Goal: Task Accomplishment & Management: Manage account settings

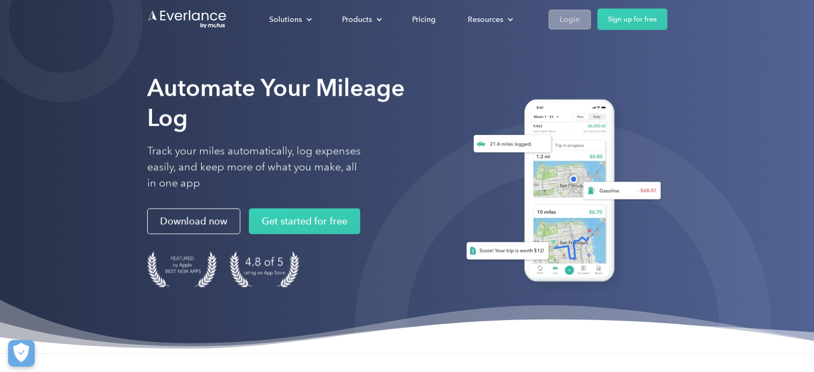
click at [571, 16] on div "Login" at bounding box center [570, 19] width 20 height 13
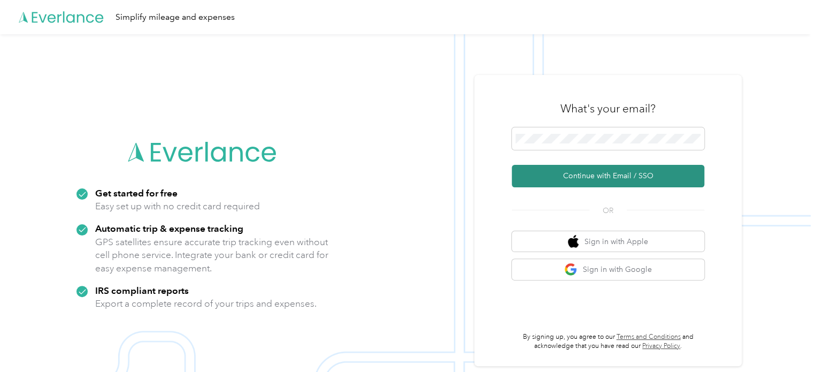
click at [585, 175] on button "Continue with Email / SSO" at bounding box center [608, 176] width 193 height 22
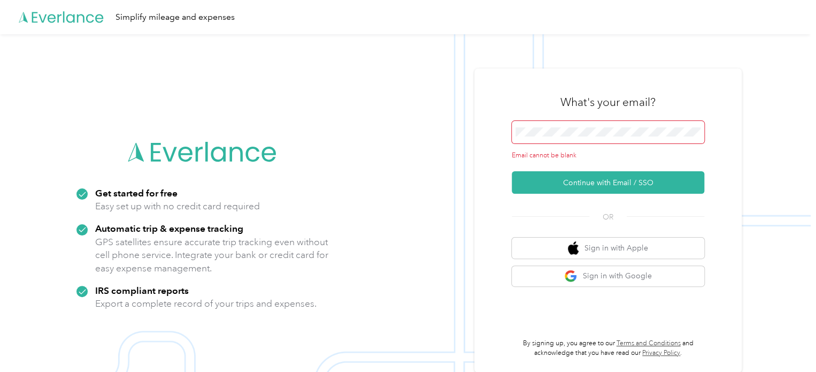
click at [544, 126] on span at bounding box center [608, 132] width 193 height 22
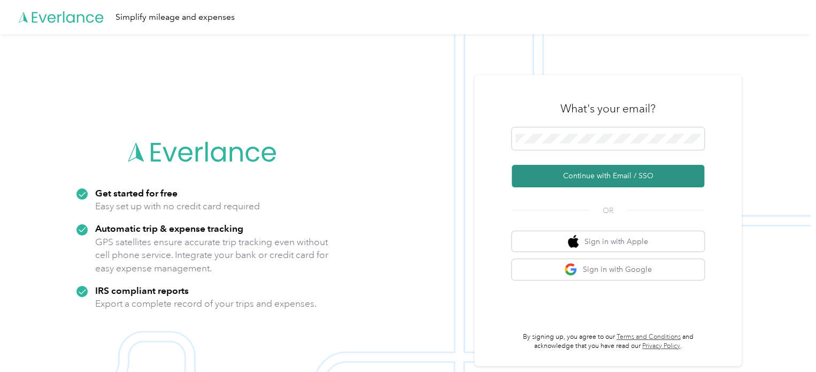
click at [616, 173] on button "Continue with Email / SSO" at bounding box center [608, 176] width 193 height 22
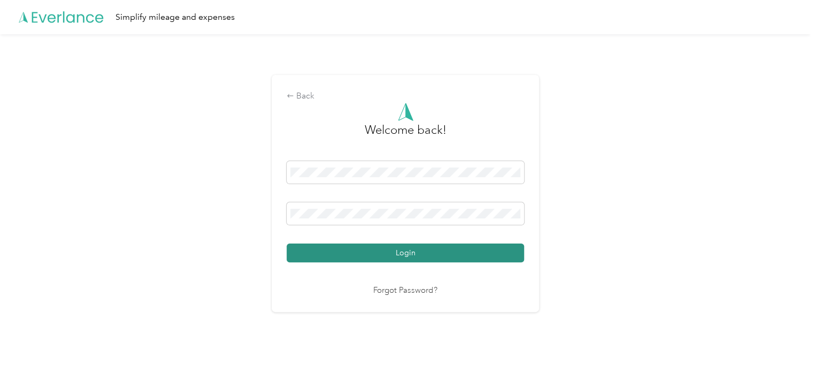
click at [458, 248] on button "Login" at bounding box center [406, 252] width 238 height 19
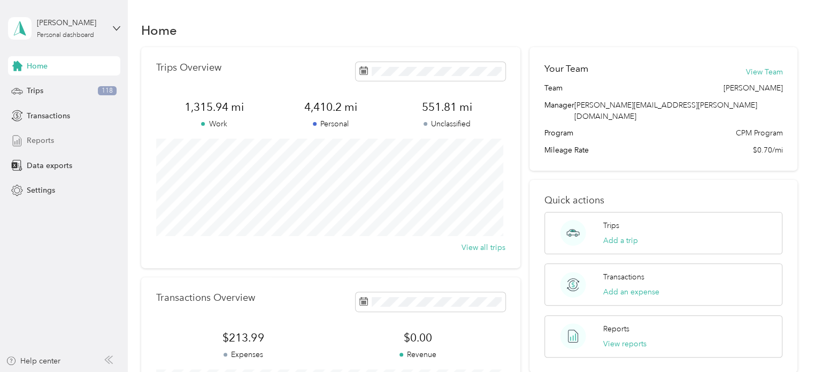
click at [43, 142] on span "Reports" at bounding box center [40, 140] width 27 height 11
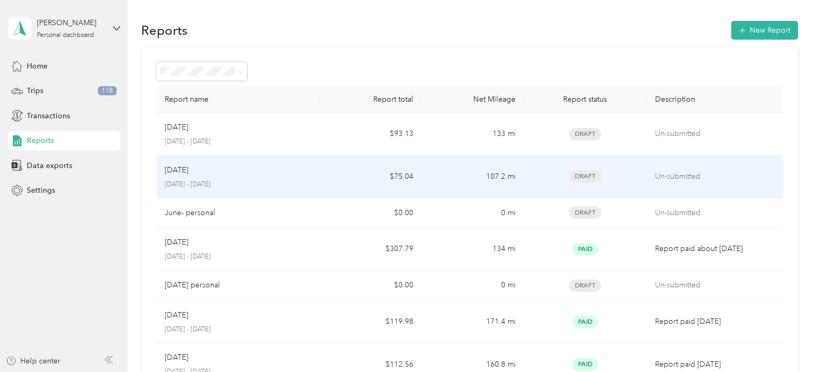
click at [273, 170] on div "Jul 2025" at bounding box center [238, 170] width 147 height 12
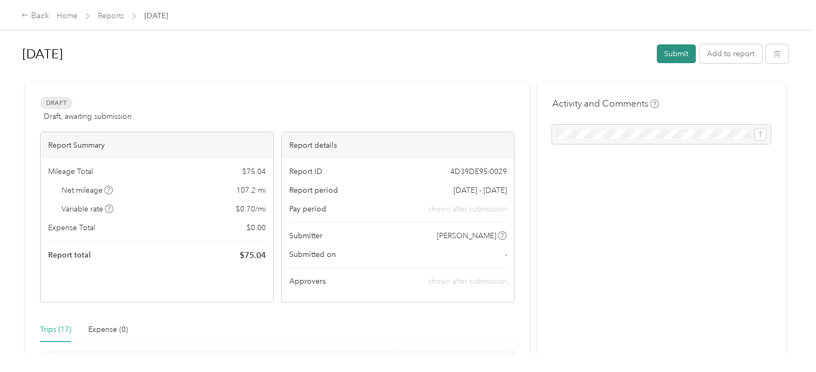
click at [677, 54] on button "Submit" at bounding box center [676, 53] width 39 height 19
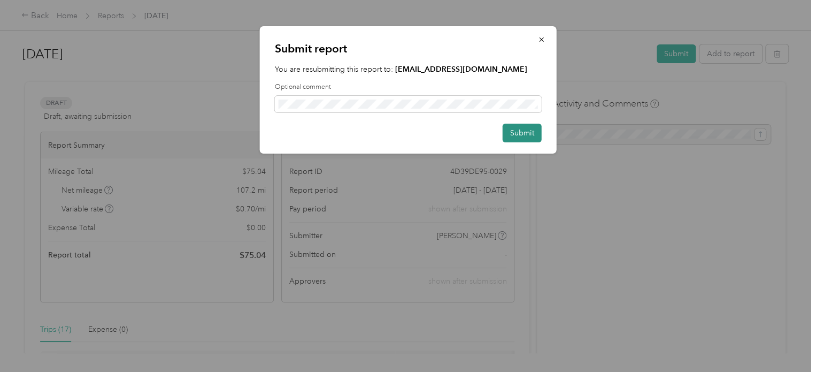
click at [517, 130] on button "Submit" at bounding box center [522, 133] width 39 height 19
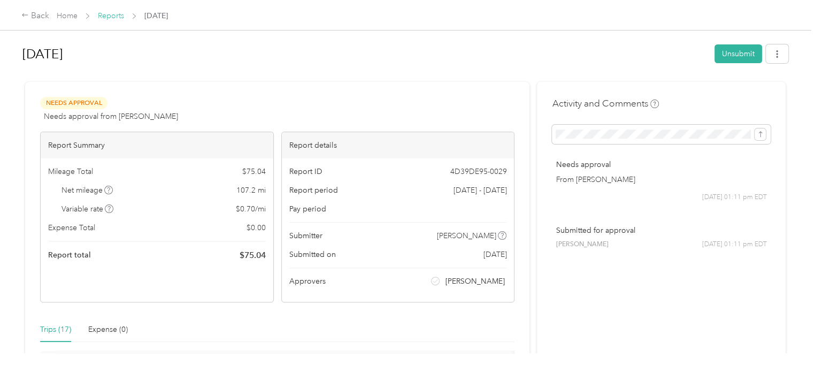
click at [105, 17] on link "Reports" at bounding box center [111, 15] width 26 height 9
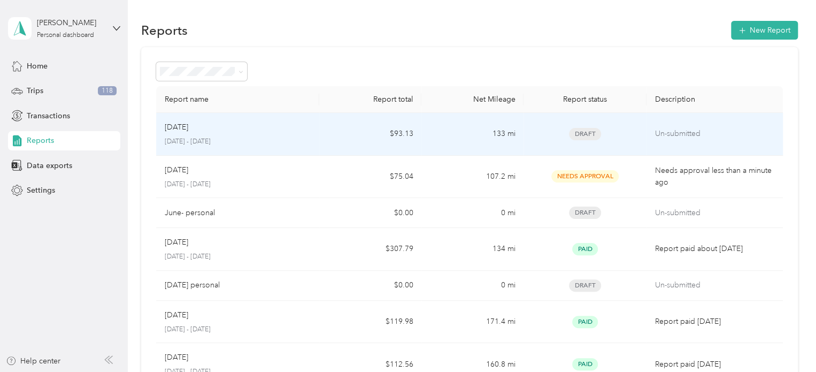
click at [633, 129] on div "Draft" at bounding box center [584, 134] width 105 height 12
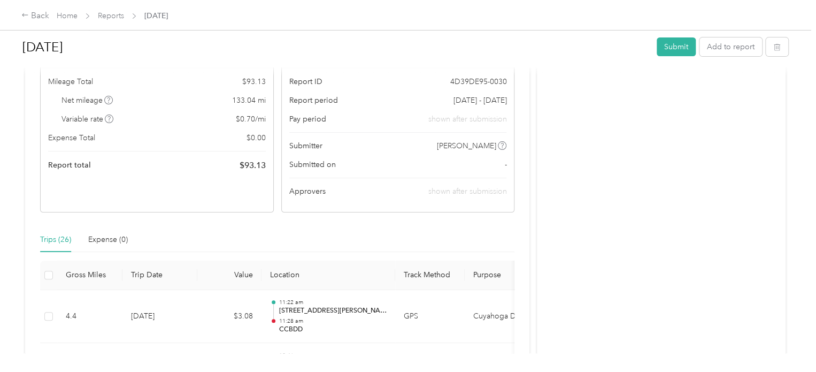
scroll to position [90, 0]
click at [673, 47] on button "Submit" at bounding box center [676, 46] width 39 height 19
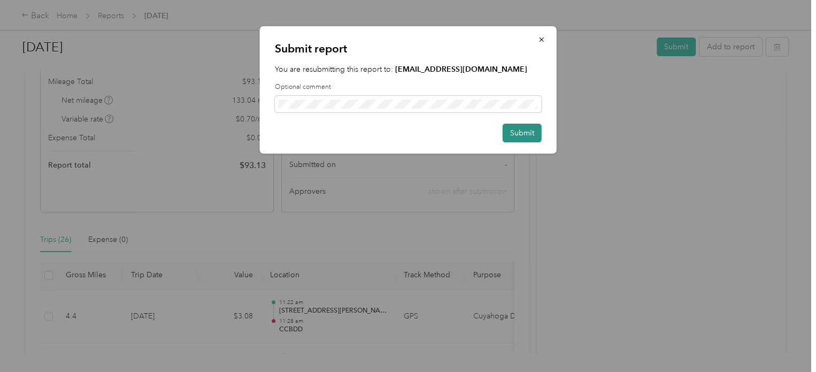
click at [520, 132] on button "Submit" at bounding box center [522, 133] width 39 height 19
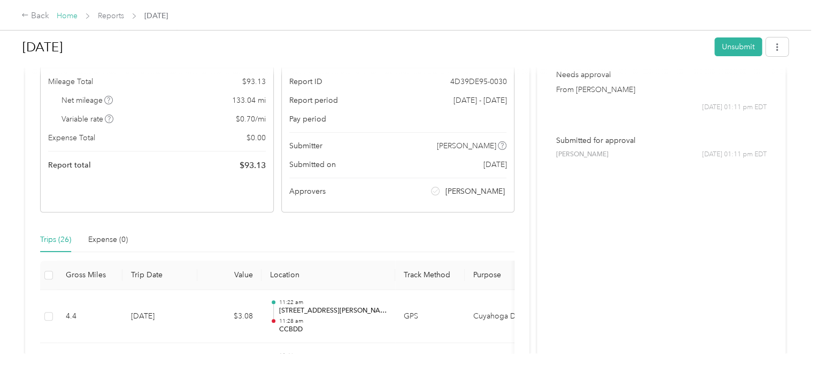
click at [73, 14] on link "Home" at bounding box center [67, 15] width 21 height 9
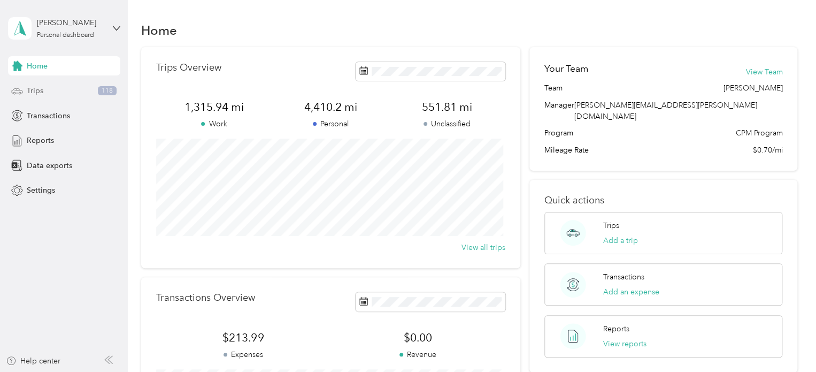
click at [63, 87] on div "Trips 118" at bounding box center [64, 90] width 112 height 19
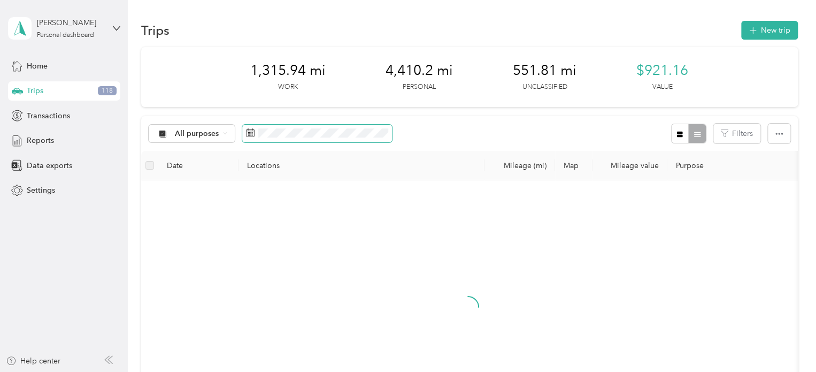
click at [250, 132] on icon at bounding box center [250, 132] width 9 height 9
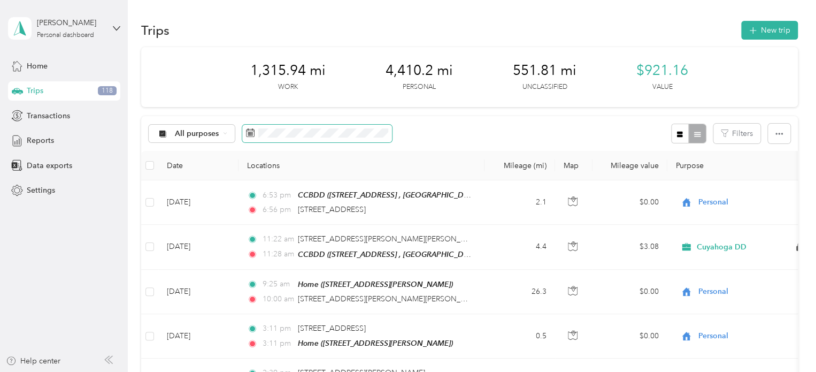
click at [248, 132] on icon at bounding box center [250, 132] width 9 height 9
click at [225, 130] on div "All purposes" at bounding box center [192, 134] width 87 height 18
click at [192, 207] on span "Personal" at bounding box center [201, 208] width 52 height 11
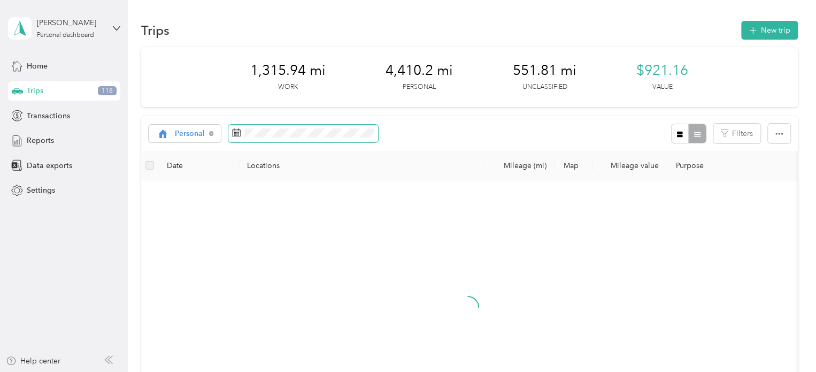
click at [238, 132] on icon at bounding box center [236, 132] width 9 height 9
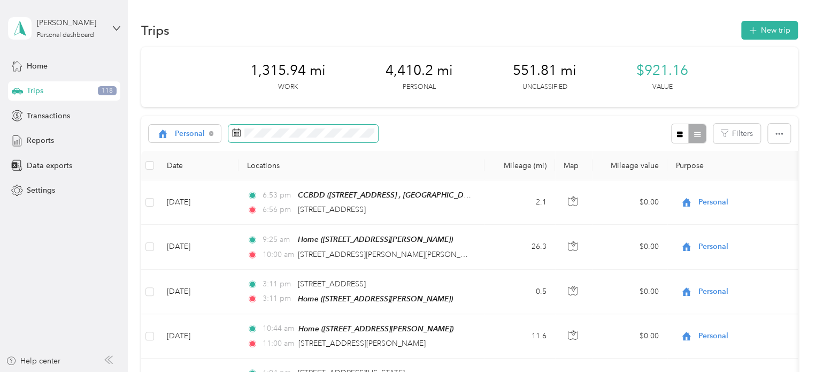
click at [273, 126] on span at bounding box center [303, 134] width 150 height 18
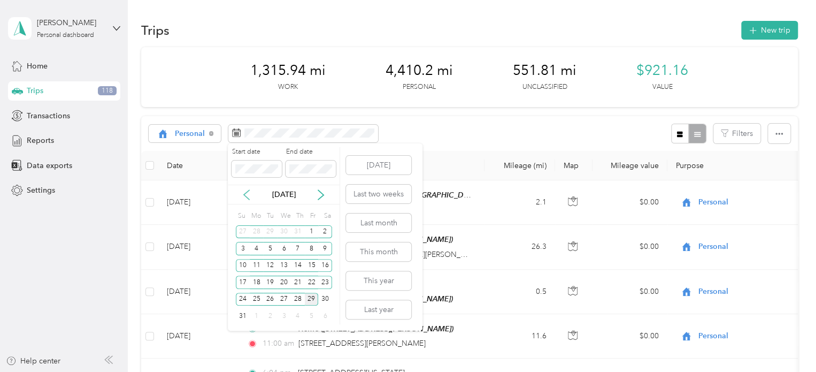
click at [245, 193] on icon at bounding box center [246, 194] width 11 height 11
click at [268, 231] on div "1" at bounding box center [270, 231] width 14 height 13
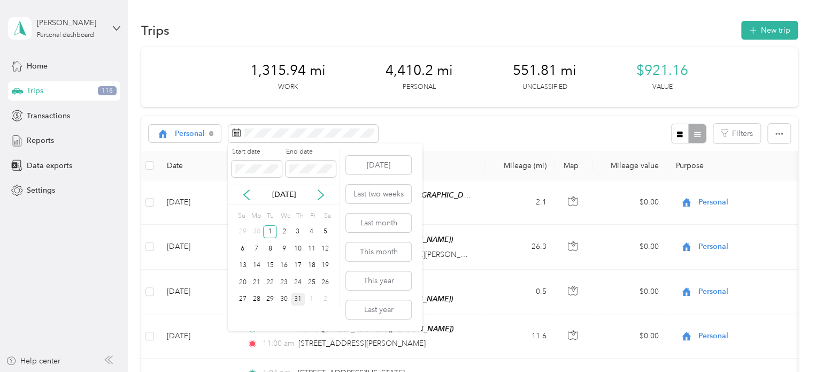
click at [298, 297] on div "31" at bounding box center [298, 299] width 14 height 13
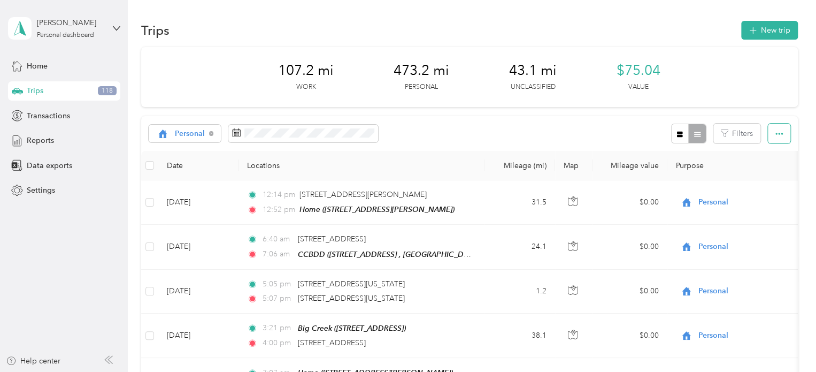
click at [776, 132] on icon "button" at bounding box center [779, 133] width 7 height 7
click at [763, 170] on span "Export" at bounding box center [761, 172] width 22 height 9
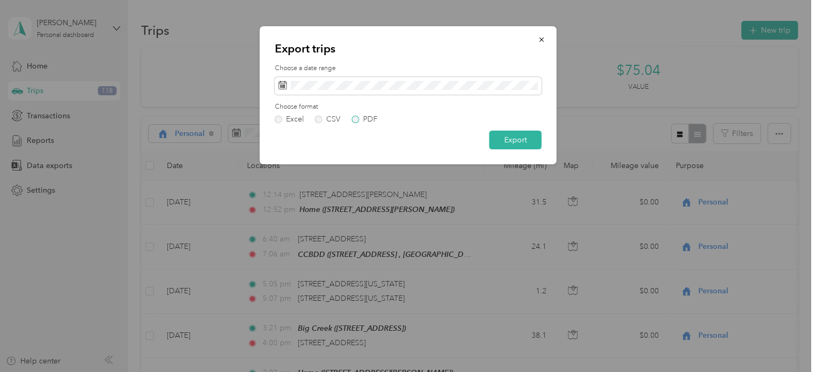
click at [357, 119] on label "PDF" at bounding box center [365, 119] width 26 height 7
click at [516, 138] on button "Export" at bounding box center [515, 140] width 52 height 19
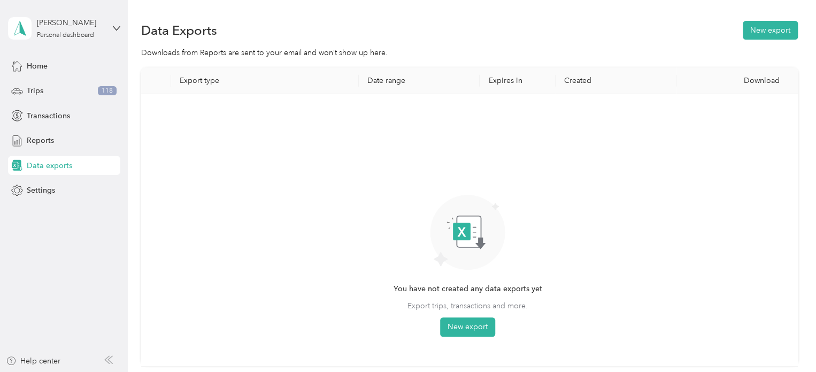
click at [64, 164] on span "Data exports" at bounding box center [49, 165] width 45 height 11
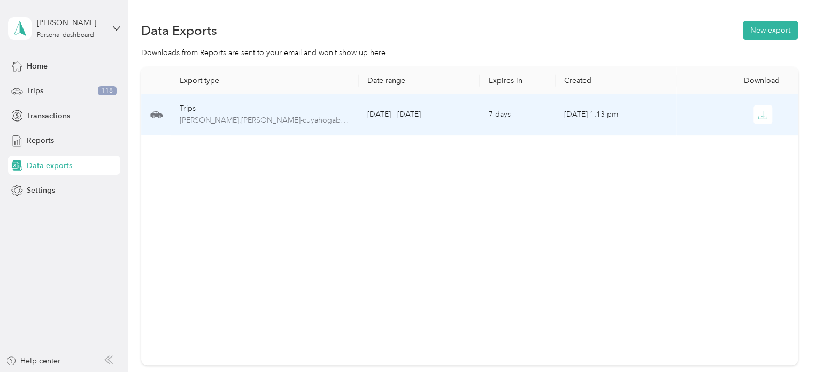
click at [557, 112] on td "Aug 29, 2025, 1:13 pm" at bounding box center [616, 114] width 121 height 41
click at [760, 112] on icon "button" at bounding box center [763, 115] width 10 height 10
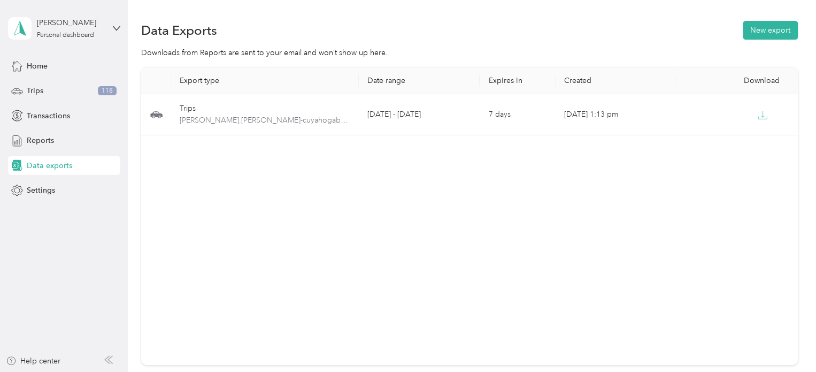
click at [537, 141] on div "Export type Date range Expires in Created Download Trips beasley.carter-cuyahog…" at bounding box center [469, 215] width 657 height 297
click at [44, 89] on div "Trips 118" at bounding box center [64, 90] width 112 height 19
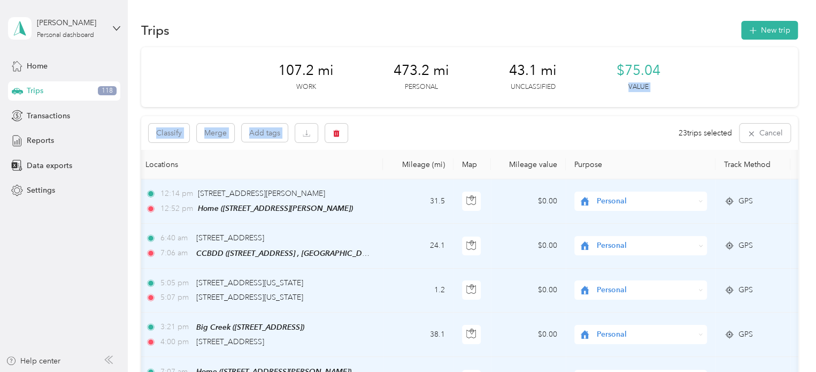
drag, startPoint x: 754, startPoint y: 62, endPoint x: 615, endPoint y: 121, distance: 151.2
click at [309, 132] on icon "button" at bounding box center [306, 132] width 7 height 7
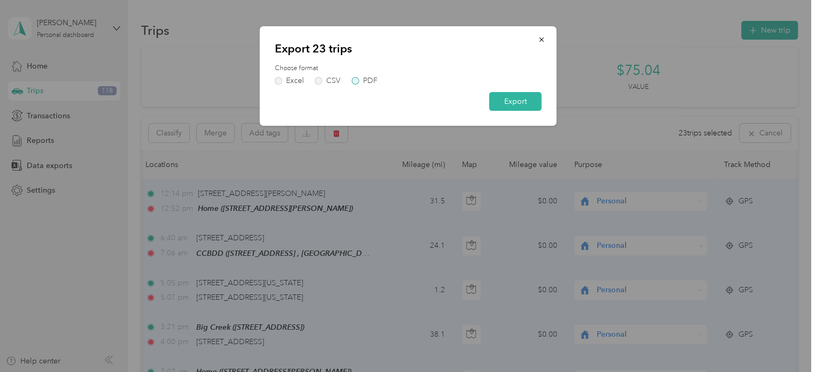
click at [357, 79] on label "PDF" at bounding box center [365, 80] width 26 height 7
click at [546, 36] on button "button" at bounding box center [542, 39] width 22 height 19
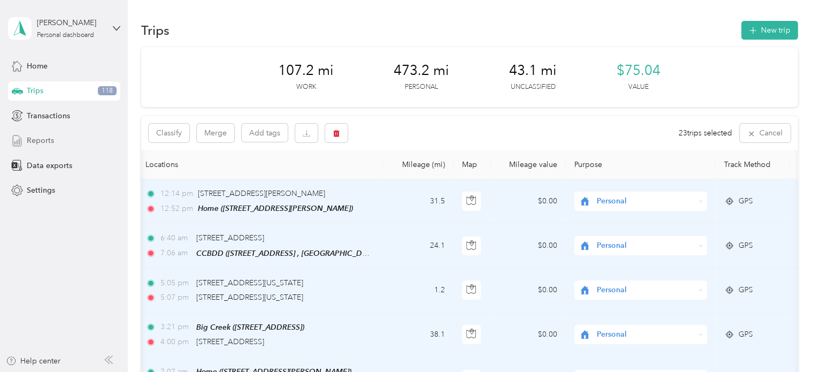
click at [41, 143] on span "Reports" at bounding box center [40, 140] width 27 height 11
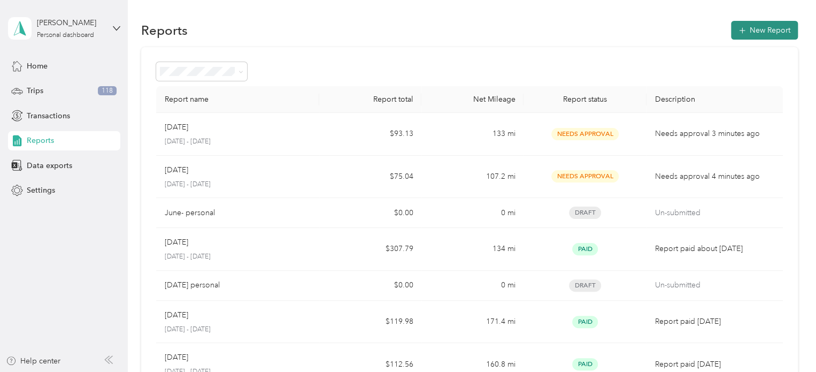
click at [758, 26] on button "New Report" at bounding box center [764, 30] width 67 height 19
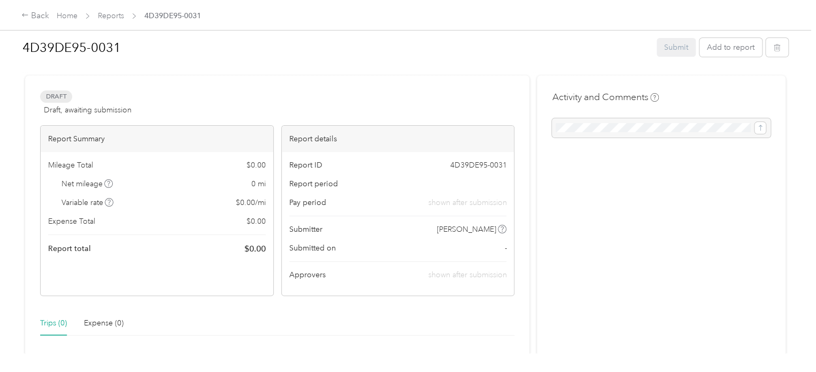
scroll to position [8, 0]
click at [45, 320] on div "Trips (0)" at bounding box center [53, 322] width 27 height 12
click at [726, 43] on button "Add to report" at bounding box center [731, 46] width 63 height 19
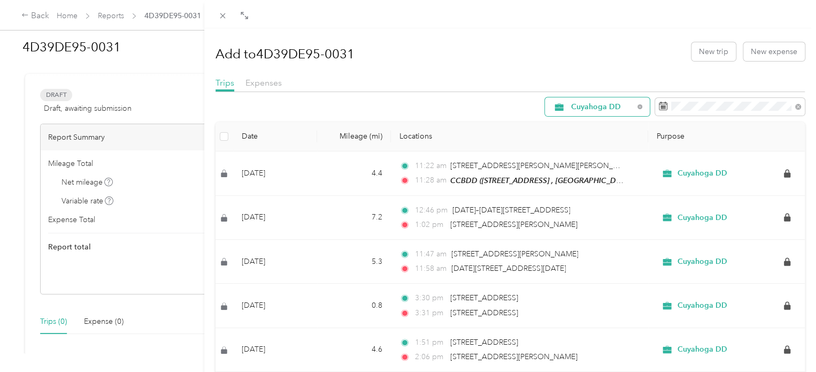
click at [593, 106] on span "Cuyahoga DD" at bounding box center [602, 106] width 63 height 7
click at [588, 181] on span "Personal" at bounding box center [598, 182] width 71 height 11
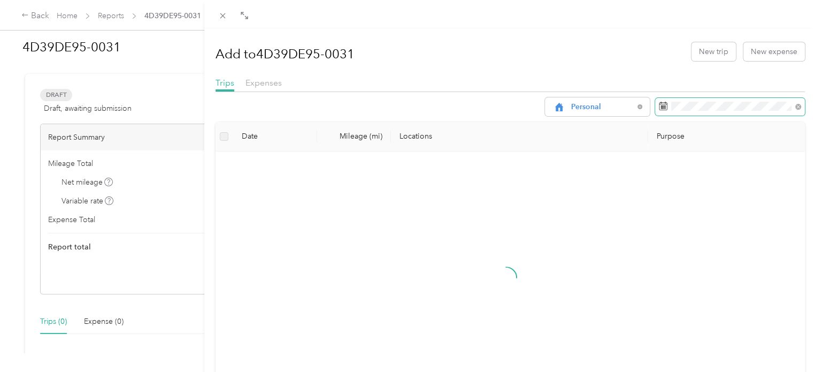
click at [662, 105] on rect at bounding box center [662, 105] width 1 height 1
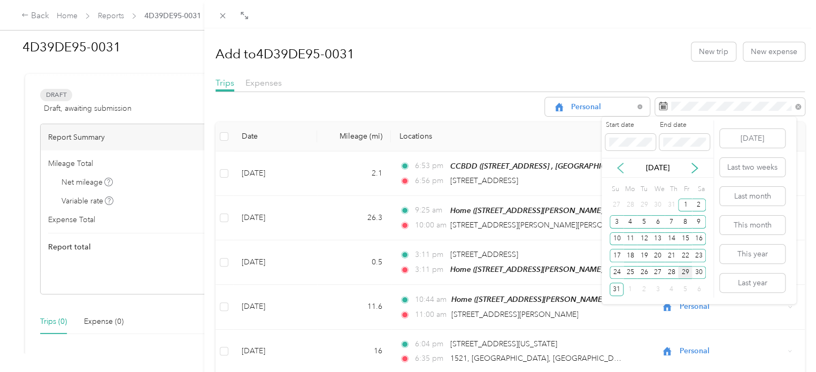
click at [621, 171] on icon at bounding box center [620, 168] width 11 height 11
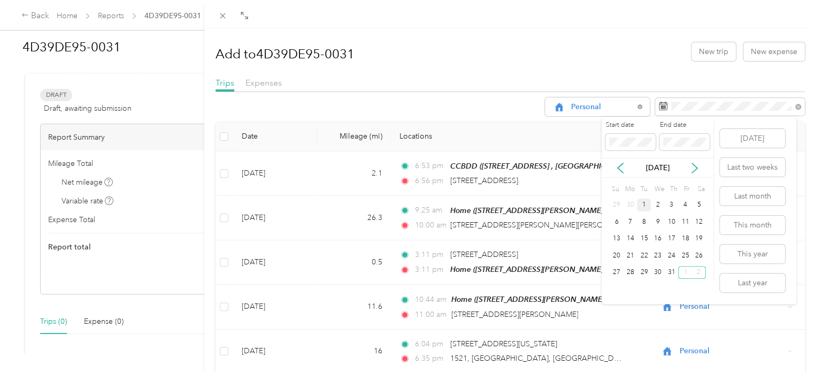
click at [642, 201] on div "1" at bounding box center [644, 204] width 14 height 13
click at [674, 267] on div "31" at bounding box center [672, 272] width 14 height 13
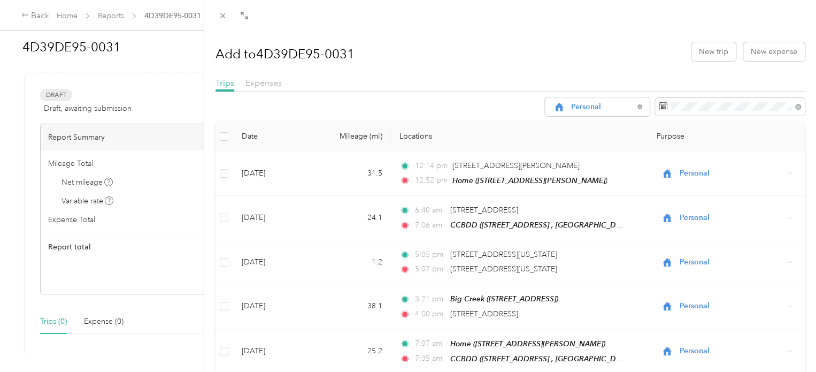
click at [355, 53] on h1 "Add to 4D39DE95-0031" at bounding box center [285, 54] width 139 height 26
click at [353, 55] on h1 "Add to 4D39DE95-0031" at bounding box center [285, 54] width 139 height 26
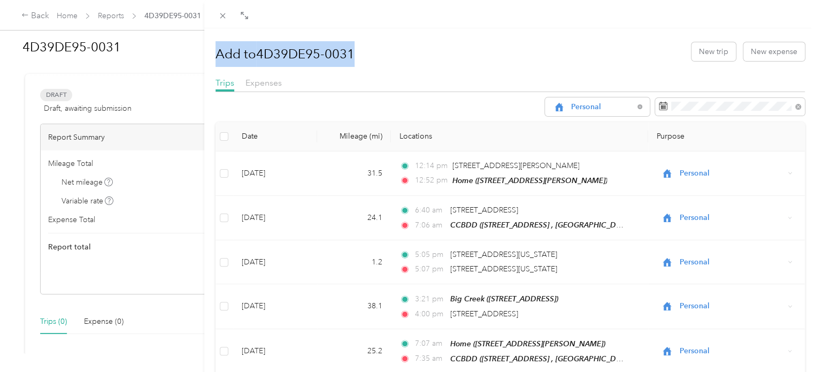
drag, startPoint x: 217, startPoint y: 53, endPoint x: 358, endPoint y: 58, distance: 141.9
click at [358, 58] on div "Add to 4D39DE95-0031 New trip New expense" at bounding box center [511, 51] width 590 height 31
click at [371, 62] on div "Add to 4D39DE95-0031 New trip New expense" at bounding box center [511, 51] width 590 height 31
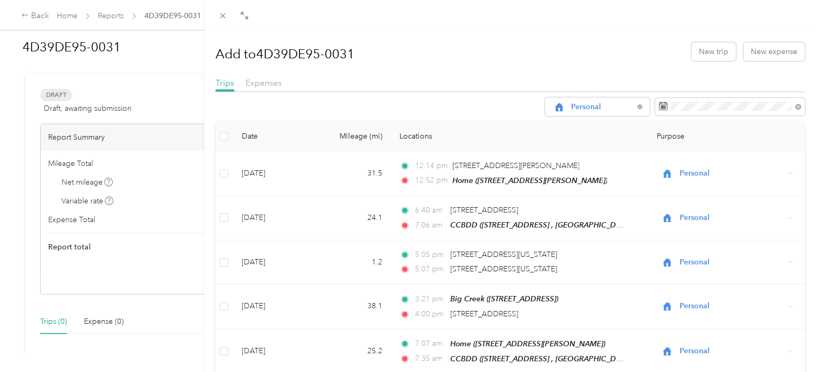
click at [116, 13] on div "Add to 4D39DE95-0031 New trip New expense Trips Expenses Personal Date Mileage …" at bounding box center [408, 186] width 816 height 372
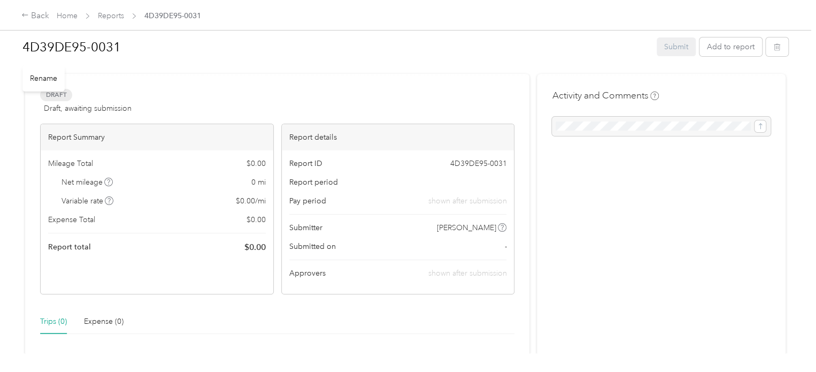
click at [120, 43] on h1 "4D39DE95-0031" at bounding box center [335, 47] width 627 height 26
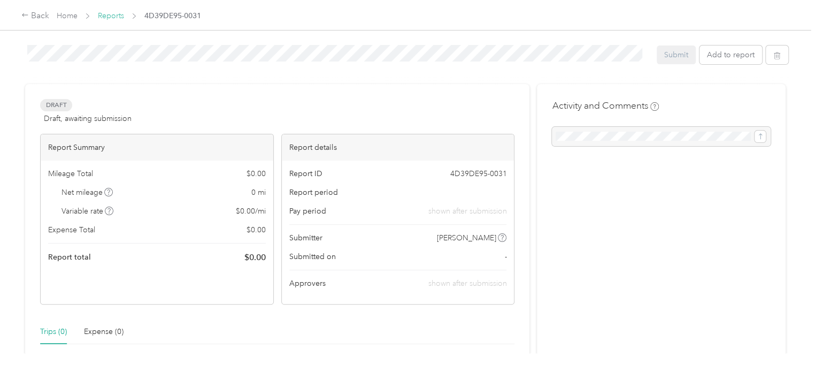
click at [114, 17] on link "Reports" at bounding box center [111, 15] width 26 height 9
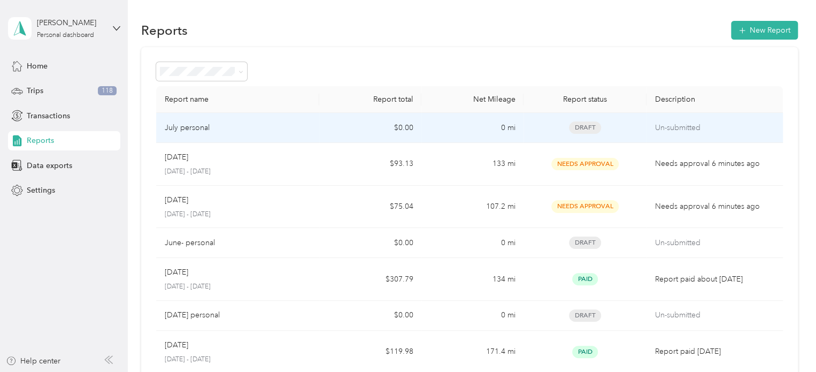
click at [246, 133] on td "July personal" at bounding box center [238, 128] width 164 height 30
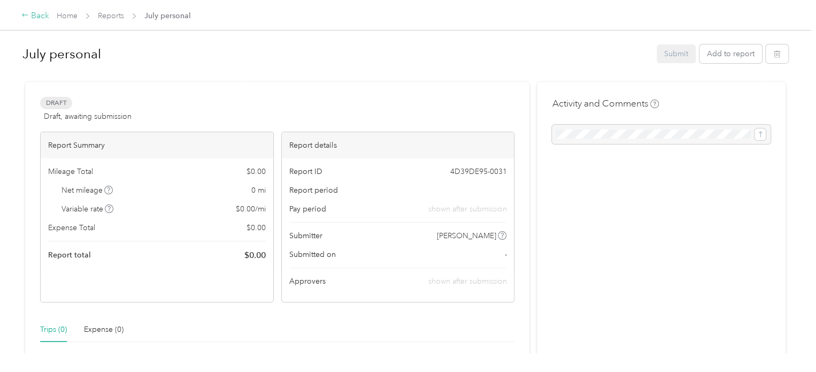
click at [40, 16] on div "Back" at bounding box center [35, 16] width 28 height 13
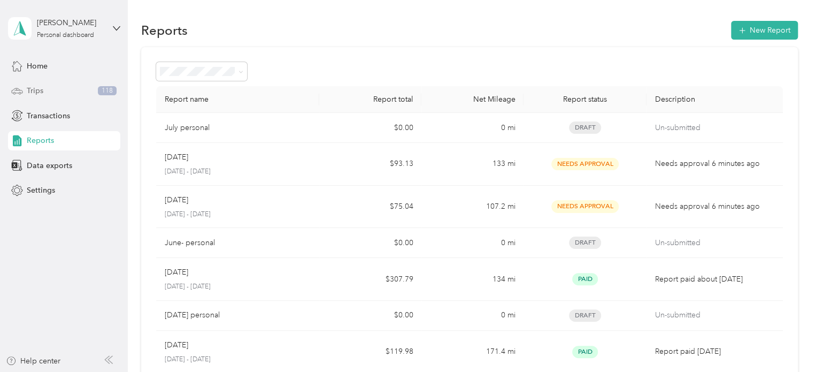
click at [38, 95] on span "Trips" at bounding box center [35, 90] width 17 height 11
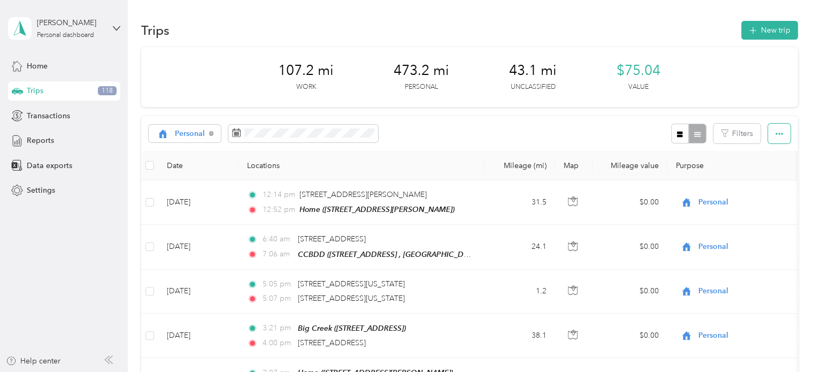
click at [777, 133] on icon "button" at bounding box center [779, 133] width 7 height 7
click at [766, 151] on span "Select all" at bounding box center [764, 153] width 29 height 9
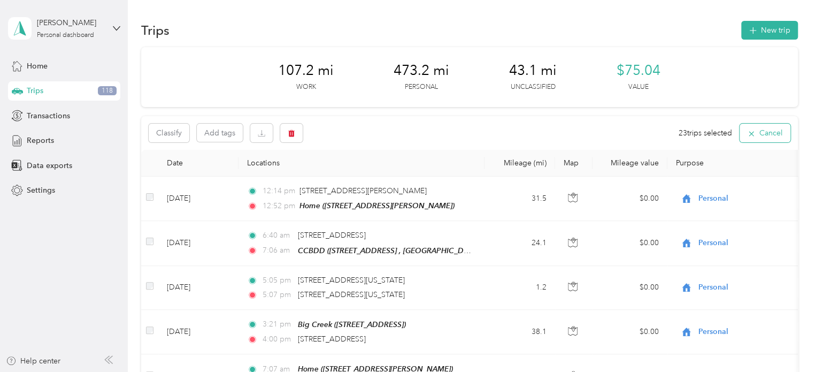
click at [749, 133] on icon "button" at bounding box center [751, 133] width 5 height 5
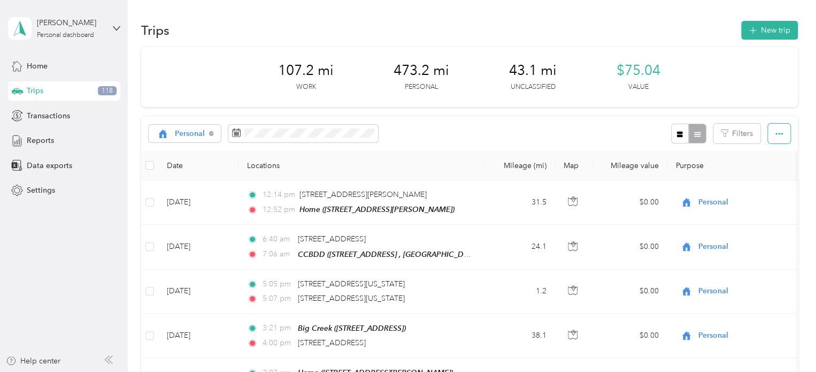
click at [776, 132] on icon "button" at bounding box center [779, 133] width 7 height 7
click at [764, 169] on span "Export" at bounding box center [761, 172] width 22 height 9
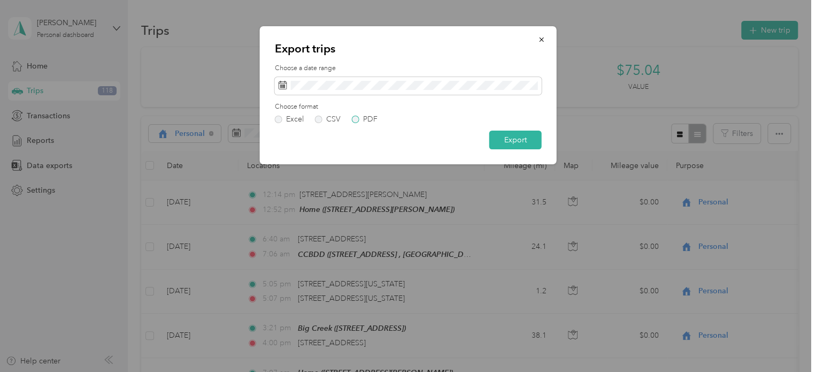
click at [355, 117] on label "PDF" at bounding box center [365, 119] width 26 height 7
click at [505, 136] on button "Export" at bounding box center [515, 140] width 52 height 19
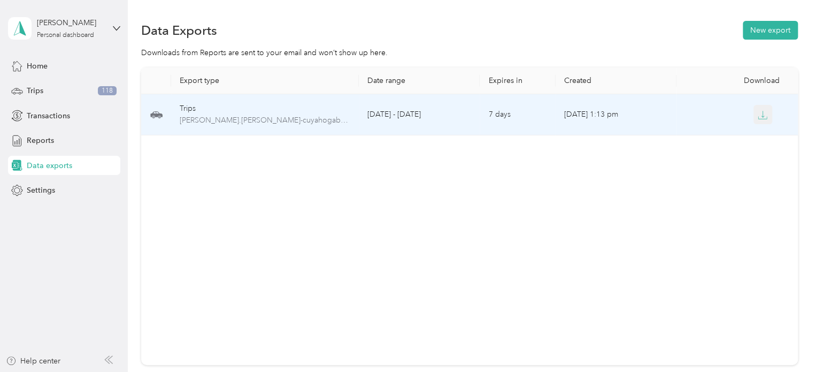
click at [759, 113] on icon "button" at bounding box center [763, 115] width 10 height 10
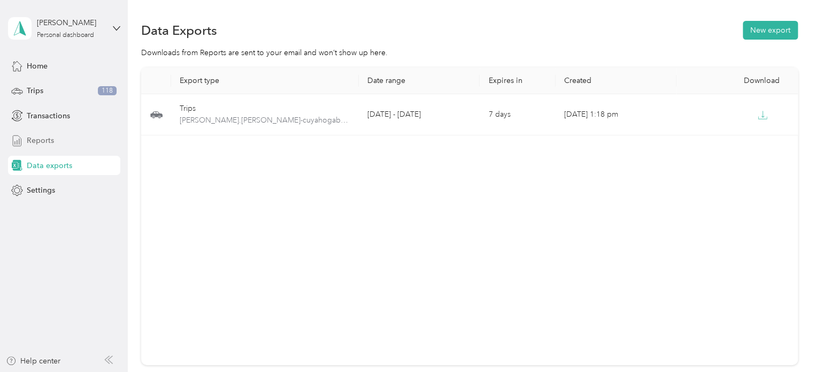
click at [47, 141] on span "Reports" at bounding box center [40, 140] width 27 height 11
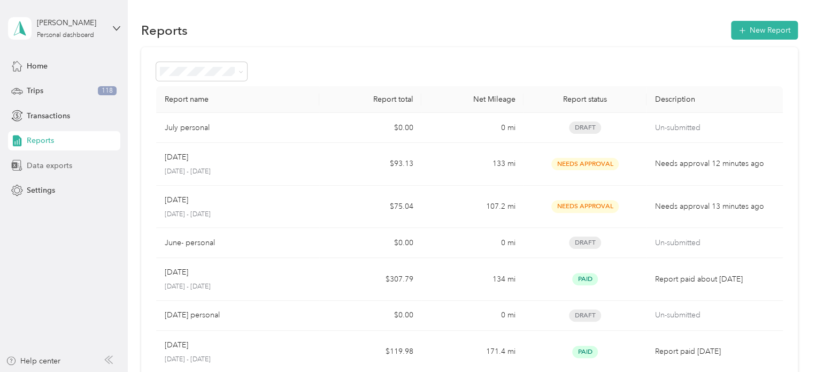
click at [62, 161] on span "Data exports" at bounding box center [49, 165] width 45 height 11
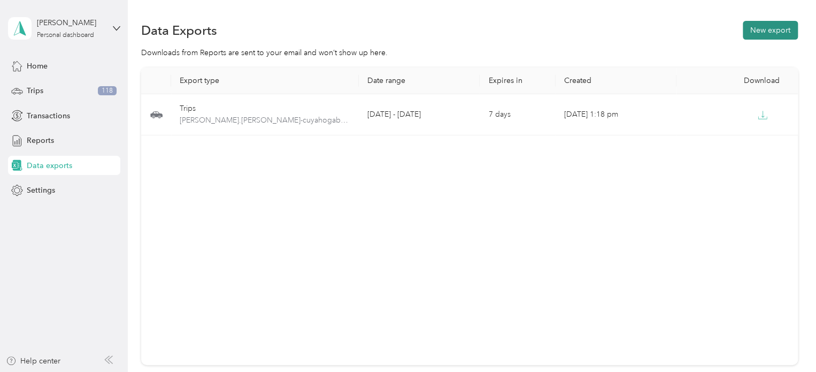
click at [762, 28] on button "New export" at bounding box center [770, 30] width 55 height 19
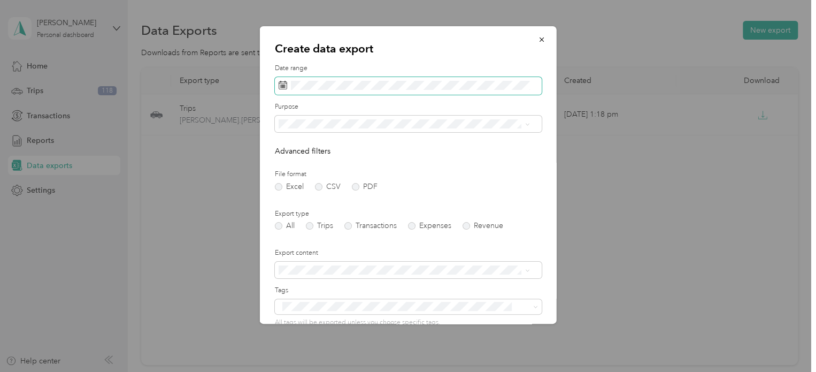
click at [280, 86] on icon at bounding box center [283, 85] width 9 height 9
click at [280, 85] on rect at bounding box center [280, 84] width 1 height 1
click at [287, 83] on span at bounding box center [408, 86] width 267 height 18
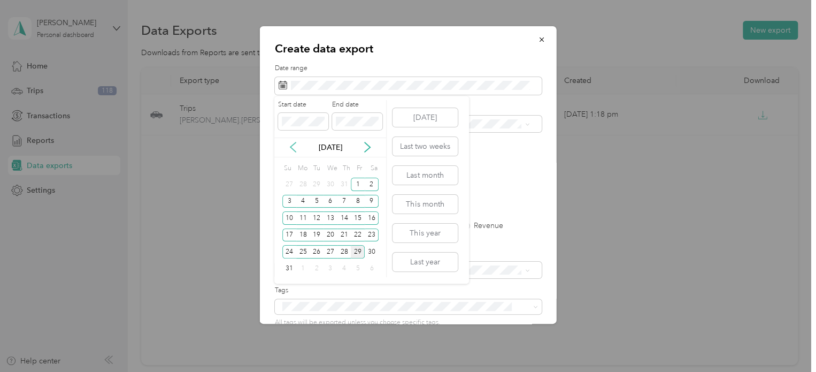
click at [295, 144] on icon at bounding box center [293, 147] width 11 height 11
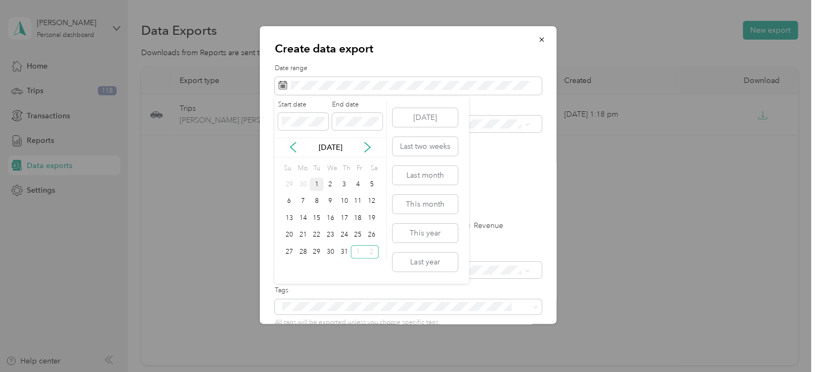
click at [315, 183] on div "1" at bounding box center [317, 184] width 14 height 13
click at [343, 250] on div "31" at bounding box center [345, 251] width 14 height 13
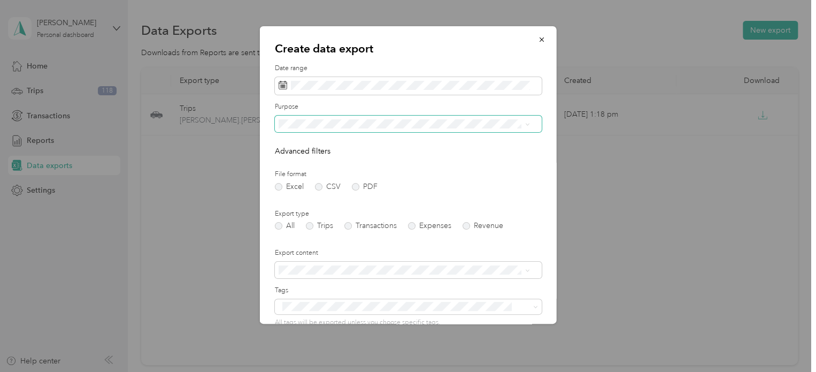
click at [525, 123] on icon at bounding box center [527, 124] width 5 height 5
click at [421, 178] on div "Personal" at bounding box center [404, 180] width 244 height 11
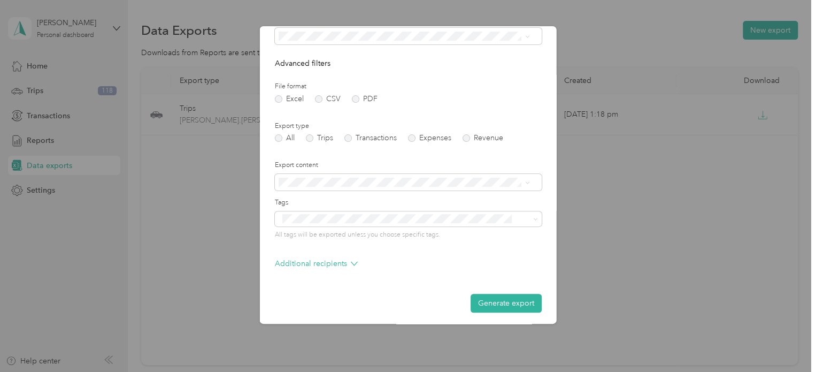
scroll to position [91, 0]
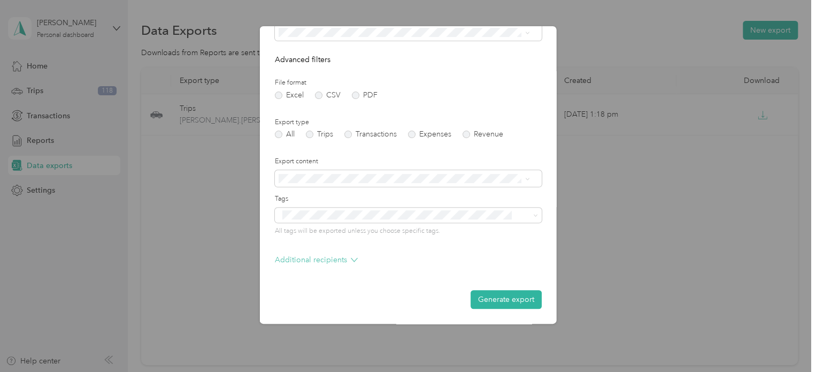
click at [352, 258] on icon at bounding box center [354, 259] width 7 height 7
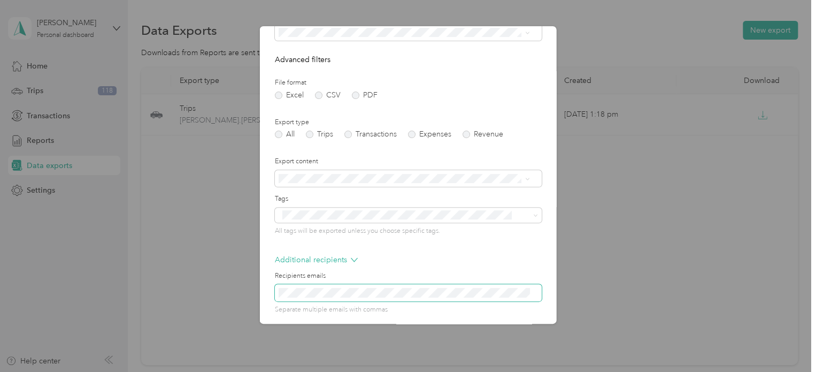
scroll to position [135, 0]
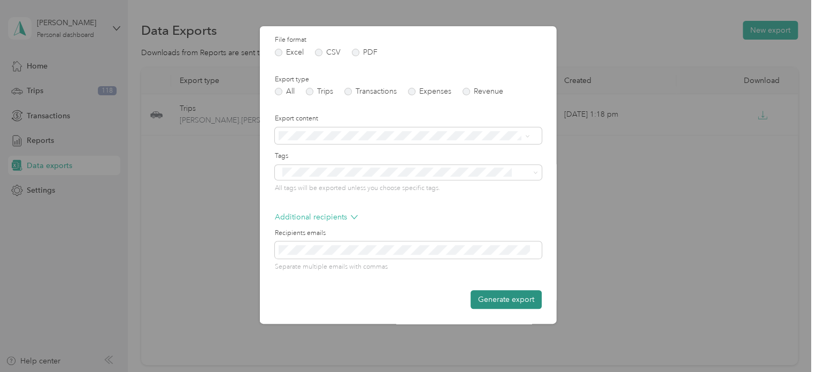
click at [499, 295] on button "Generate export" at bounding box center [506, 299] width 71 height 19
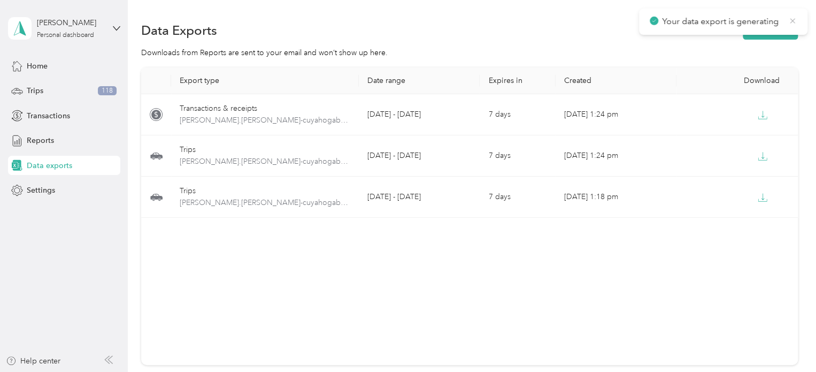
click at [791, 21] on icon at bounding box center [793, 21] width 9 height 10
click at [766, 29] on button "New export" at bounding box center [770, 30] width 55 height 19
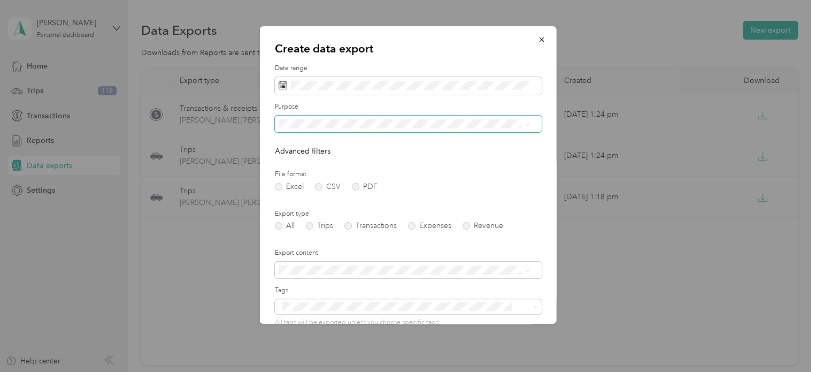
click at [526, 123] on icon at bounding box center [527, 124] width 5 height 5
click at [416, 175] on div "Personal" at bounding box center [404, 177] width 244 height 11
click at [356, 186] on label "PDF" at bounding box center [365, 186] width 26 height 7
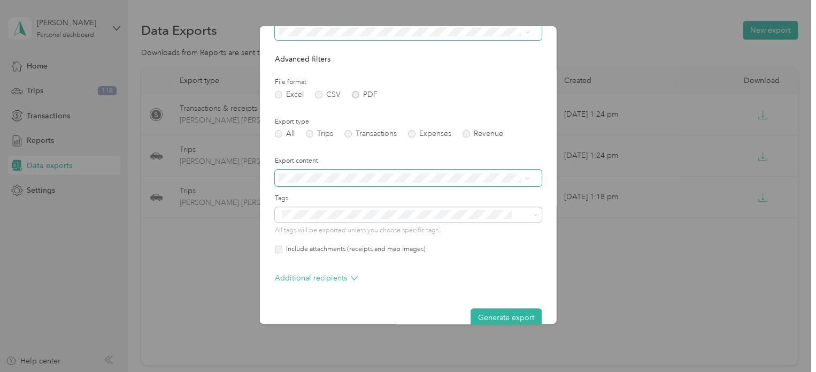
scroll to position [110, 0]
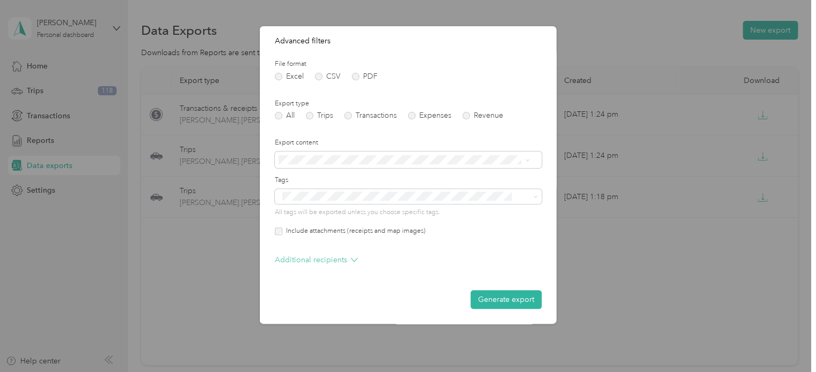
click at [345, 257] on p "Additional recipients" at bounding box center [316, 259] width 83 height 11
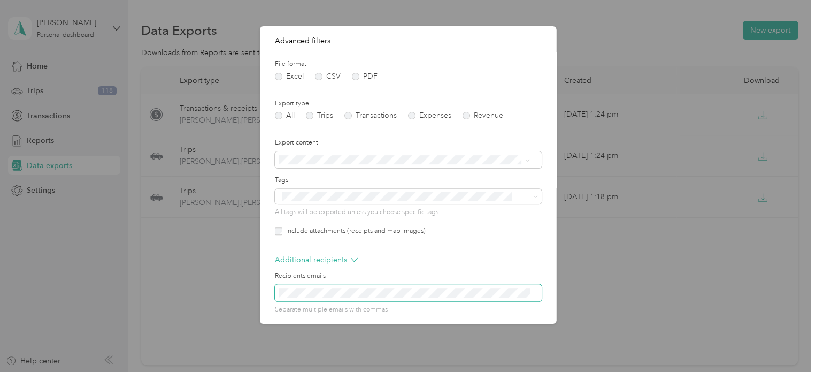
scroll to position [153, 0]
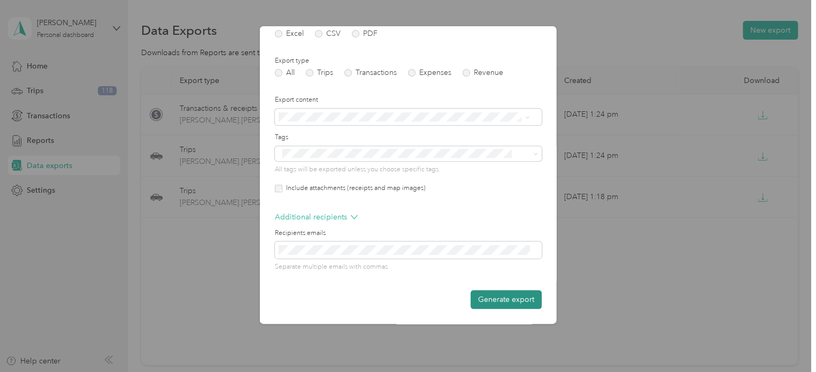
click at [503, 295] on button "Generate export" at bounding box center [506, 299] width 71 height 19
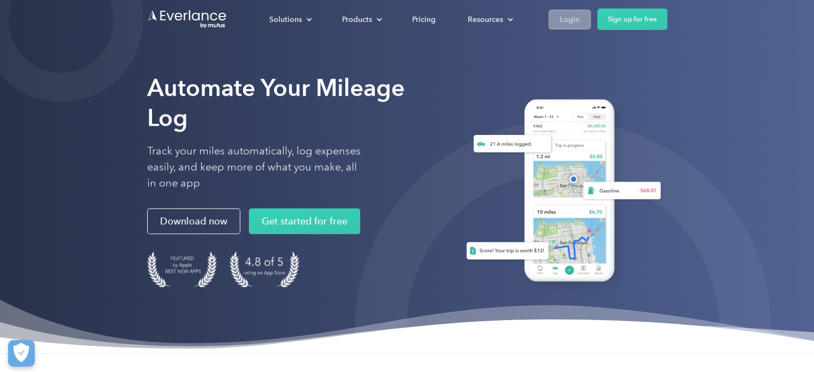
click at [570, 21] on div "Login" at bounding box center [570, 19] width 20 height 13
